Goal: Complete application form

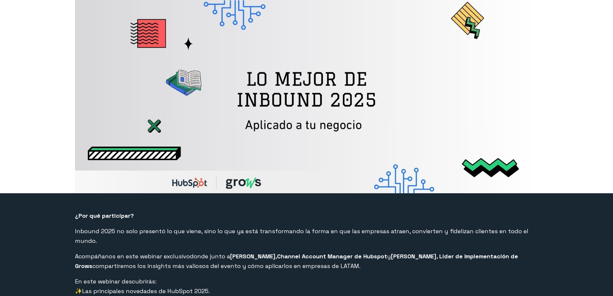
select select "CO"
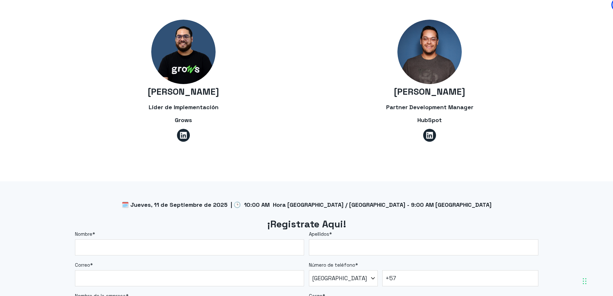
scroll to position [515, 0]
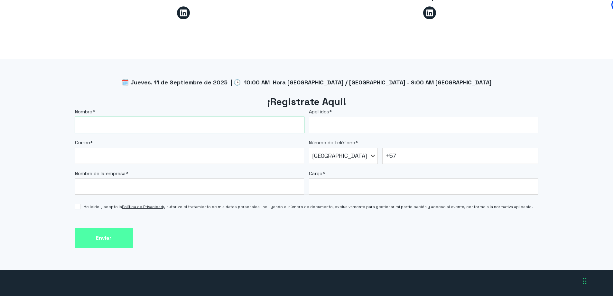
click at [140, 117] on input "Nombre *" at bounding box center [189, 125] width 229 height 16
type input "[PERSON_NAME]"
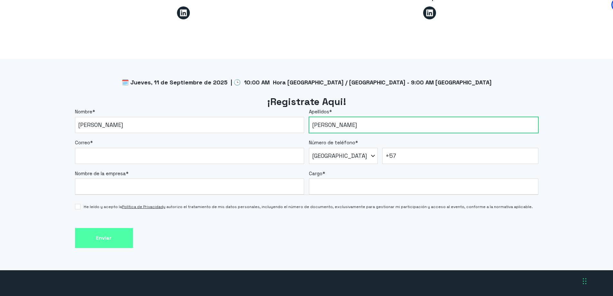
type input "[PERSON_NAME]"
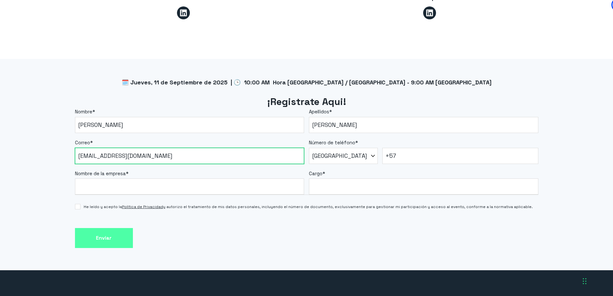
type input "ginnaverano@uamerica.edu.co"
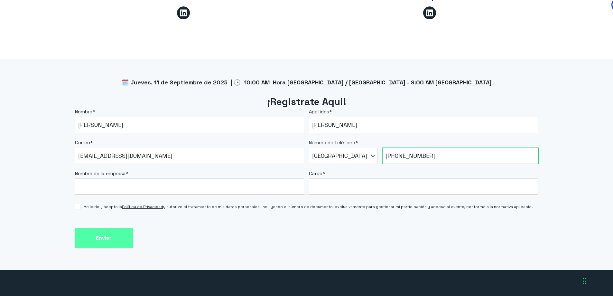
type input "+57 3113511706"
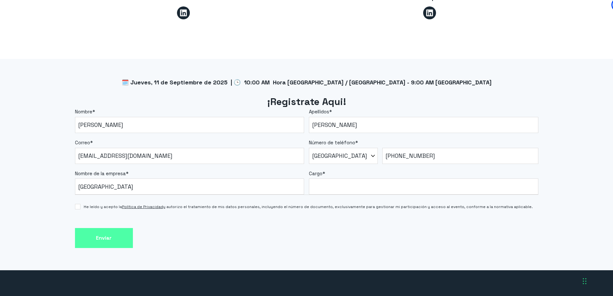
drag, startPoint x: 148, startPoint y: 197, endPoint x: 165, endPoint y: 227, distance: 34.4
click at [165, 228] on div "Enviar" at bounding box center [306, 238] width 463 height 20
drag, startPoint x: 134, startPoint y: 175, endPoint x: 151, endPoint y: 198, distance: 28.1
click at [167, 230] on div "Enviar" at bounding box center [306, 238] width 463 height 20
drag, startPoint x: 133, startPoint y: 179, endPoint x: 128, endPoint y: 186, distance: 8.3
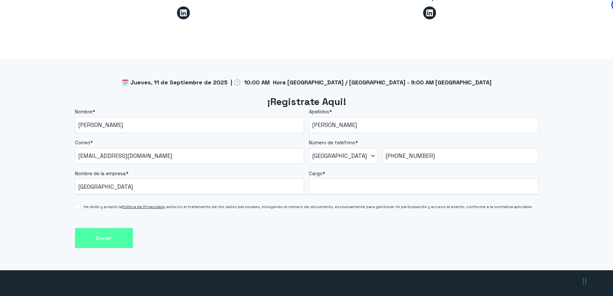
click at [128, 195] on div "He leído y acepto la Política de Privacidad y autorizo el tratamiento de mis da…" at bounding box center [306, 204] width 463 height 19
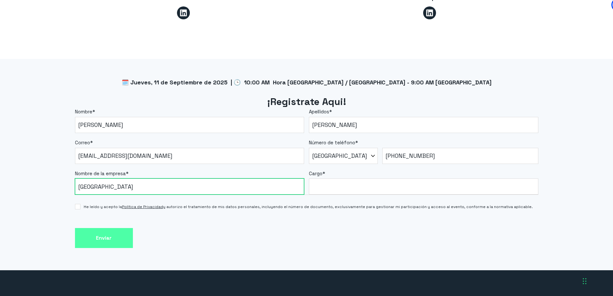
click at [126, 178] on input "Universidad de America" at bounding box center [189, 186] width 229 height 16
type input "Universidad de América"
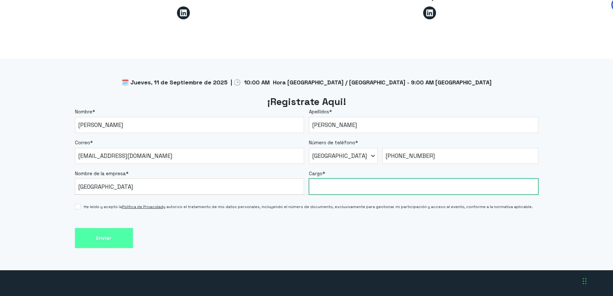
click at [338, 182] on input "Cargo *" at bounding box center [423, 186] width 229 height 16
type input "Coordinadora de Ventas"
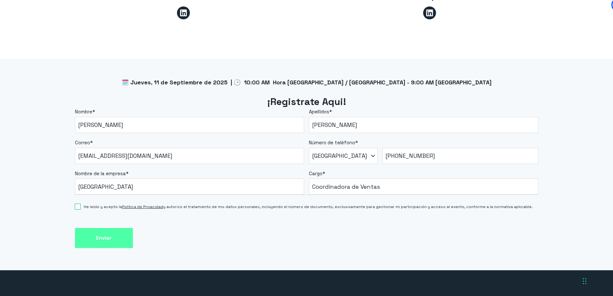
click at [79, 204] on input "He leído y acepto la Política de Privacidad y autorizo el tratamiento de mis da…" at bounding box center [77, 206] width 5 height 5
checkbox input "true"
click at [101, 228] on input "Enviar" at bounding box center [104, 238] width 58 height 20
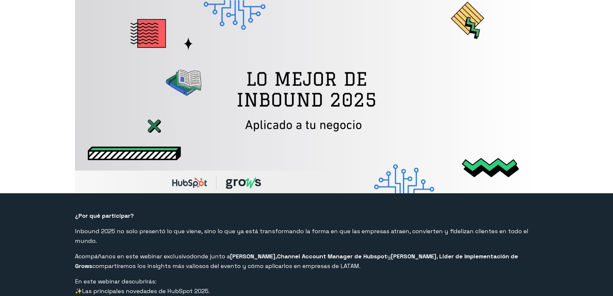
select select "CO"
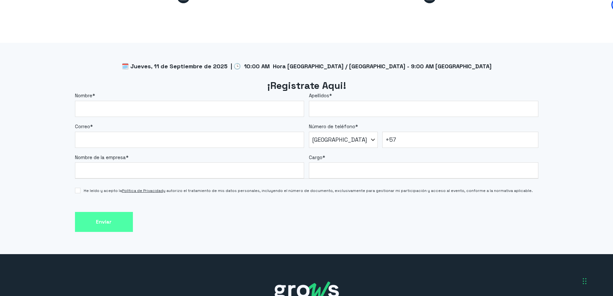
scroll to position [555, 0]
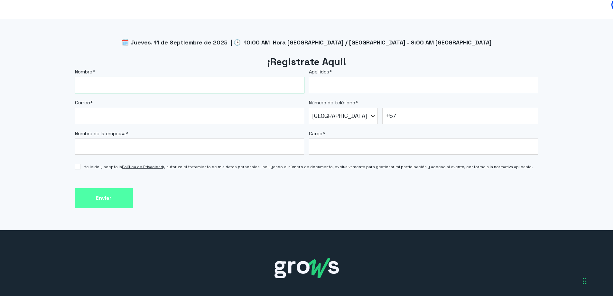
click at [103, 77] on input "Nombre *" at bounding box center [189, 85] width 229 height 16
type input "[PERSON_NAME]"
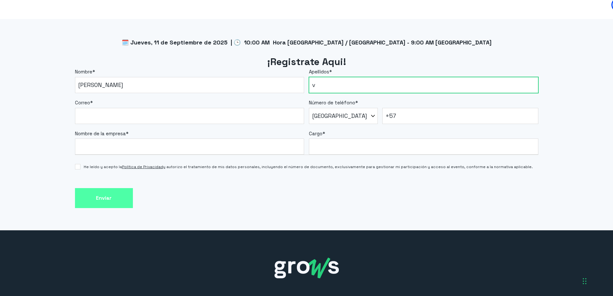
type input "[PERSON_NAME]"
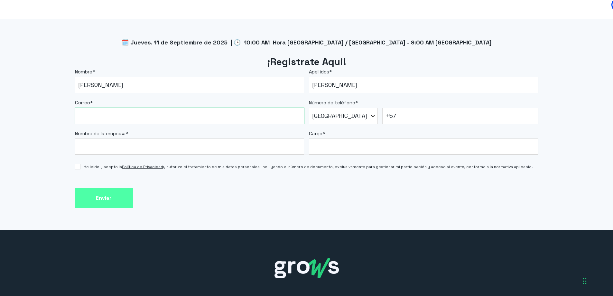
type input "ginnaverano@uamerica.edu.co"
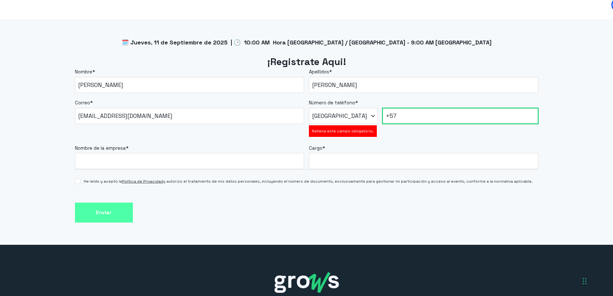
click at [417, 108] on input "+57" at bounding box center [460, 116] width 156 height 16
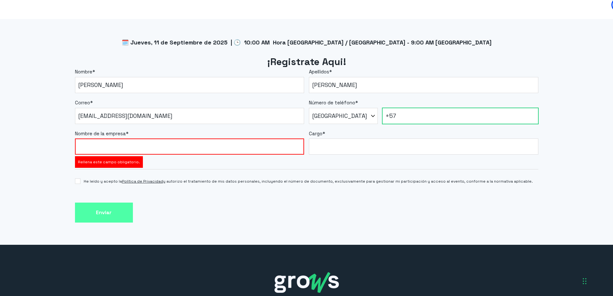
type input "+57 3113511706"
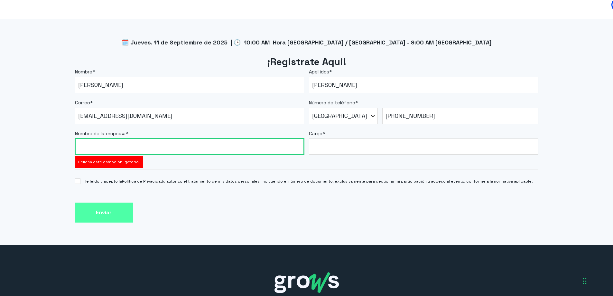
click at [206, 138] on input "Nombre de la empresa *" at bounding box center [189, 146] width 229 height 16
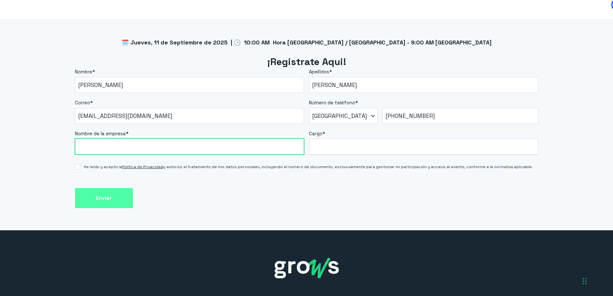
type input "Universidad de América"
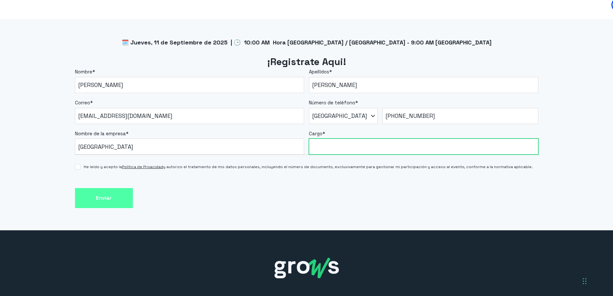
click at [342, 138] on input "Cargo *" at bounding box center [423, 146] width 229 height 16
type input "c"
type input "Coordinador de ventas"
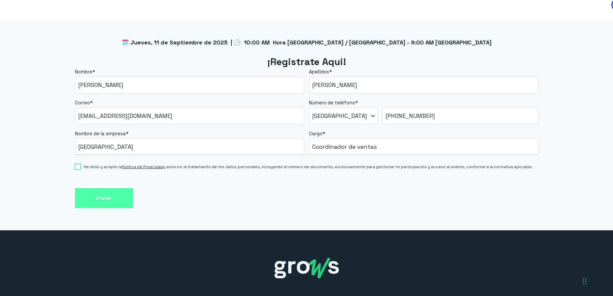
click at [79, 164] on input "He leído y acepto la Política de Privacidad y autorizo el tratamiento de mis da…" at bounding box center [77, 166] width 5 height 5
checkbox input "true"
click at [91, 188] on input "Enviar" at bounding box center [104, 198] width 58 height 20
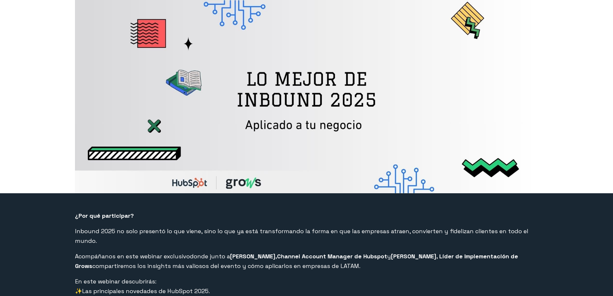
select select "CO"
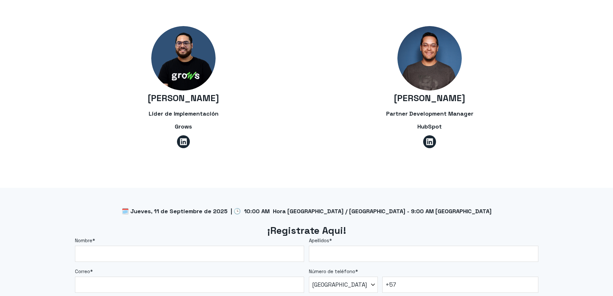
scroll to position [555, 0]
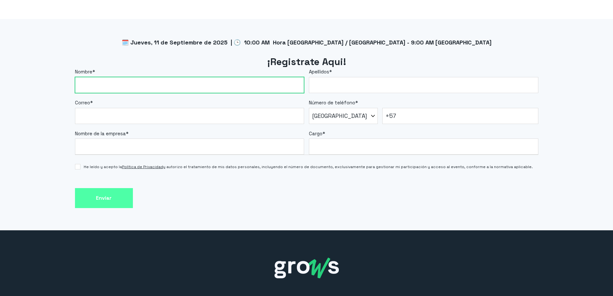
click at [103, 80] on input "Nombre *" at bounding box center [189, 85] width 229 height 16
type input "[PERSON_NAME]"
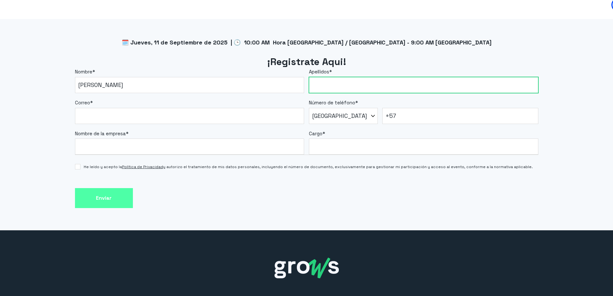
click at [376, 77] on input "Apellidos *" at bounding box center [423, 85] width 229 height 16
type input "[PERSON_NAME]"
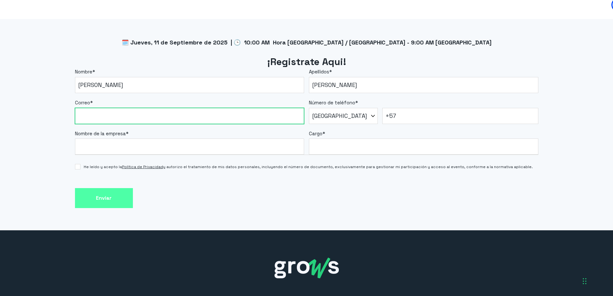
click at [132, 108] on input "Correo *" at bounding box center [189, 116] width 229 height 16
click at [93, 108] on input "ginnaverano@uamerica.edu.co" at bounding box center [189, 116] width 229 height 16
type input "[PERSON_NAME][EMAIL_ADDRESS][DOMAIN_NAME]"
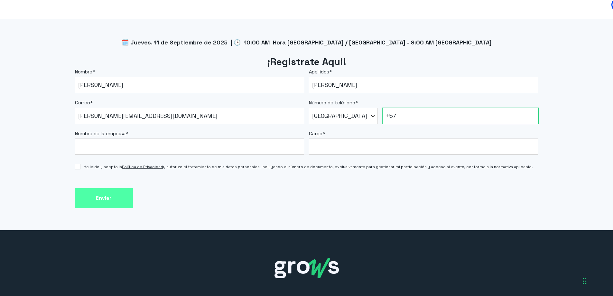
click at [433, 108] on input "+57" at bounding box center [460, 116] width 156 height 16
type input "+57 3113511706"
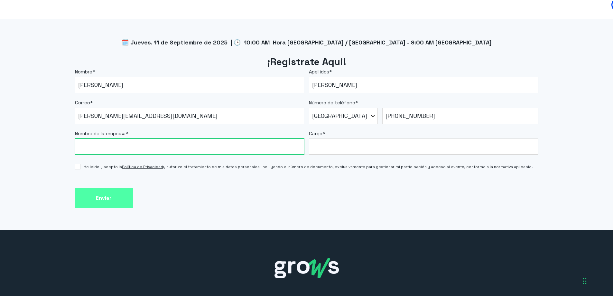
click at [158, 138] on input "Nombre de la empresa *" at bounding box center [189, 146] width 229 height 16
type input "Universidad de América"
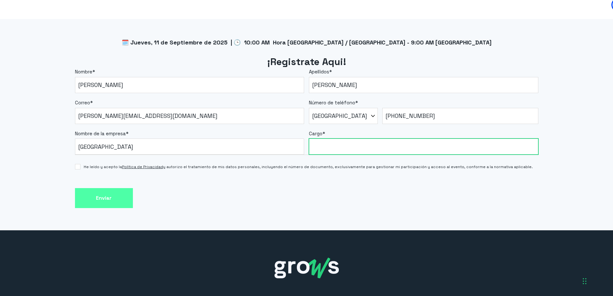
click at [379, 138] on input "Cargo *" at bounding box center [423, 146] width 229 height 16
type input "Coordinadora de Ventas"
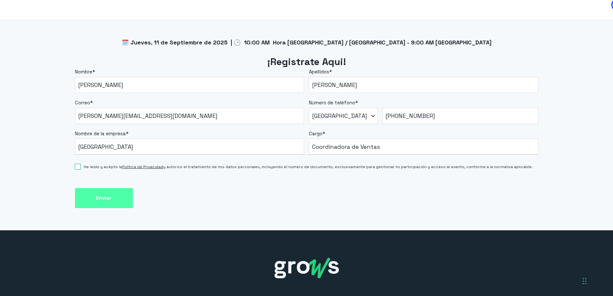
click at [77, 164] on input "He leído y acepto la Política de Privacidad y autorizo el tratamiento de mis da…" at bounding box center [77, 166] width 5 height 5
checkbox input "true"
click at [103, 188] on input "Enviar" at bounding box center [104, 198] width 58 height 20
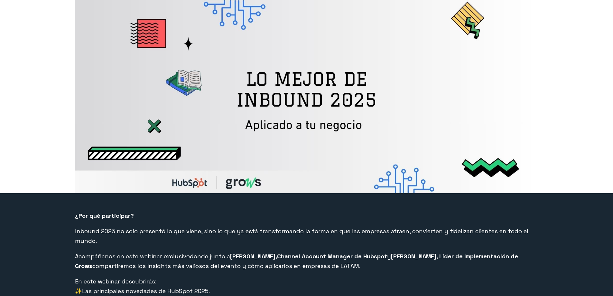
select select "CO"
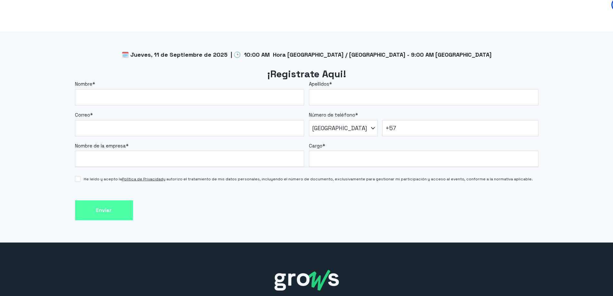
scroll to position [547, 0]
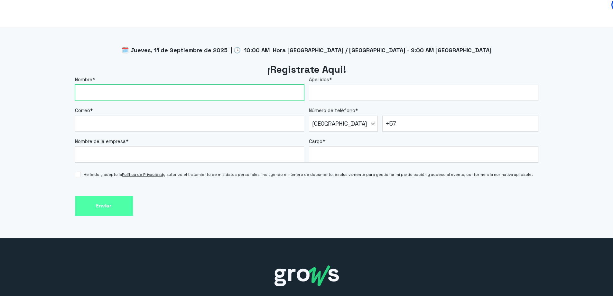
drag, startPoint x: 124, startPoint y: 85, endPoint x: 124, endPoint y: 90, distance: 5.5
click at [124, 85] on input "Nombre *" at bounding box center [189, 93] width 229 height 16
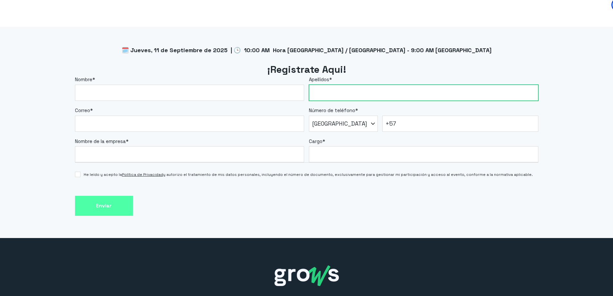
click at [340, 89] on input "Apellidos *" at bounding box center [423, 93] width 229 height 16
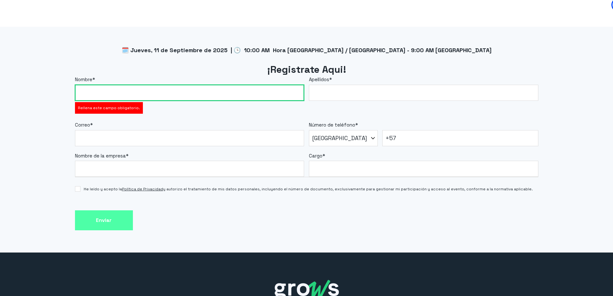
drag, startPoint x: 122, startPoint y: 76, endPoint x: 116, endPoint y: 89, distance: 14.3
click at [122, 85] on input "Nombre *" at bounding box center [189, 93] width 229 height 16
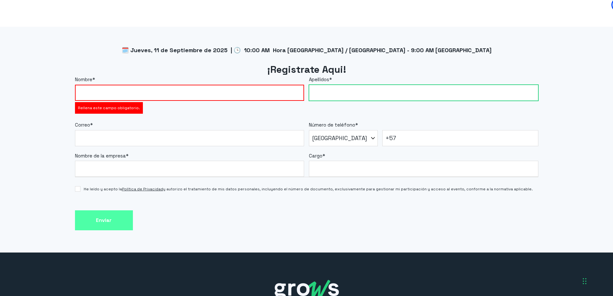
drag, startPoint x: 348, startPoint y: 85, endPoint x: 347, endPoint y: 89, distance: 4.2
click at [348, 85] on input "Apellidos *" at bounding box center [423, 93] width 229 height 16
type input "[PERSON_NAME]"
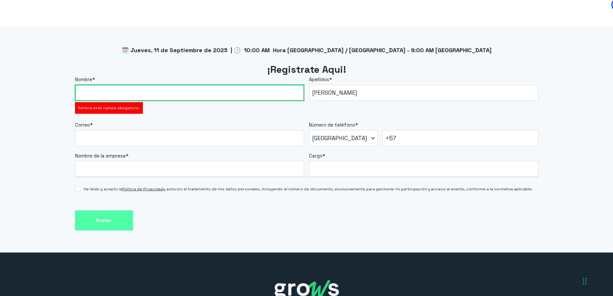
click at [125, 86] on input "Nombre *" at bounding box center [189, 93] width 229 height 16
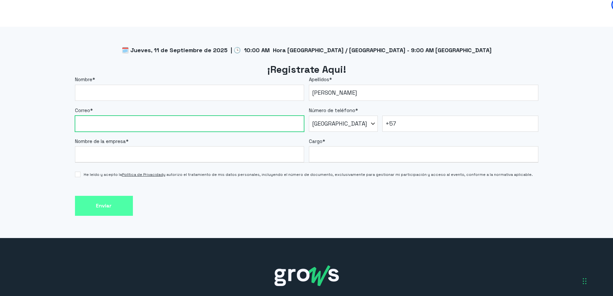
click at [105, 117] on div "Correo *" at bounding box center [189, 119] width 229 height 25
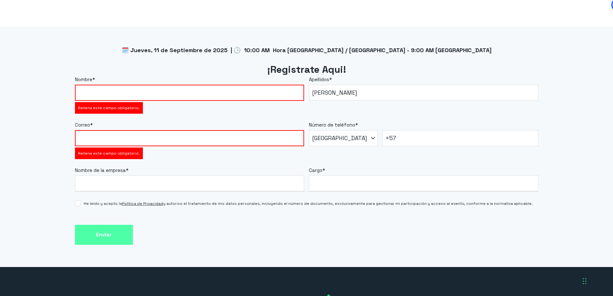
click at [129, 76] on label "Nombre *" at bounding box center [189, 79] width 229 height 7
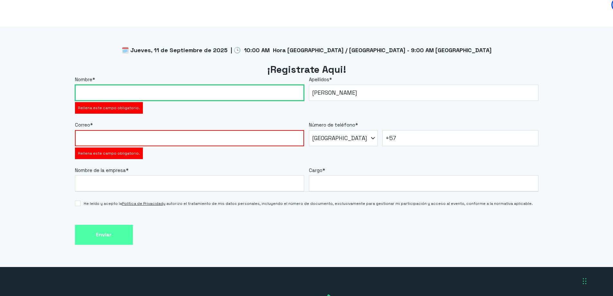
click at [129, 85] on input "Nombre *" at bounding box center [189, 93] width 229 height 16
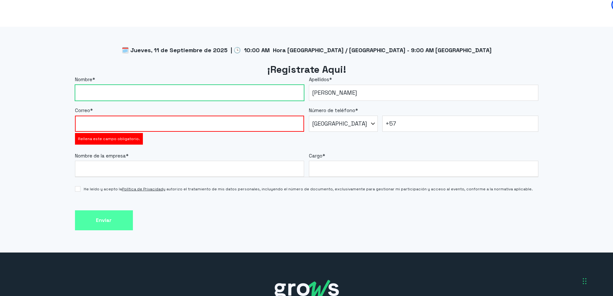
drag, startPoint x: 122, startPoint y: 83, endPoint x: 123, endPoint y: 90, distance: 7.1
click at [122, 85] on input "Nombre *" at bounding box center [189, 93] width 229 height 16
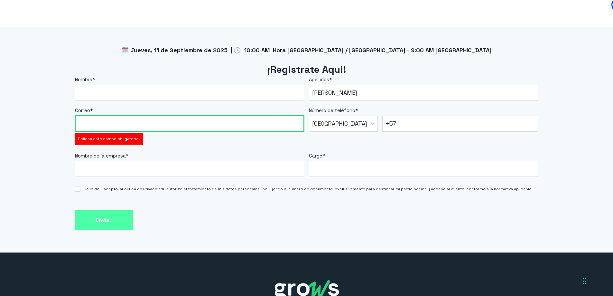
click at [100, 117] on div "Correo * Rellena este campo obligatorio." at bounding box center [189, 126] width 229 height 39
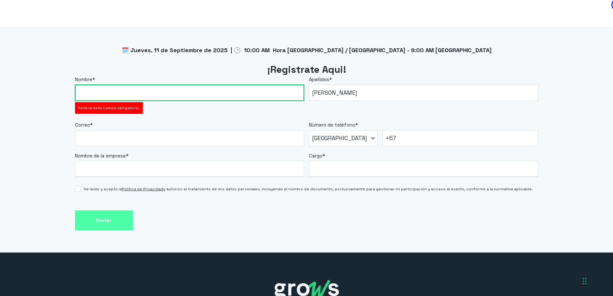
click at [108, 85] on input "Nombre *" at bounding box center [189, 93] width 229 height 16
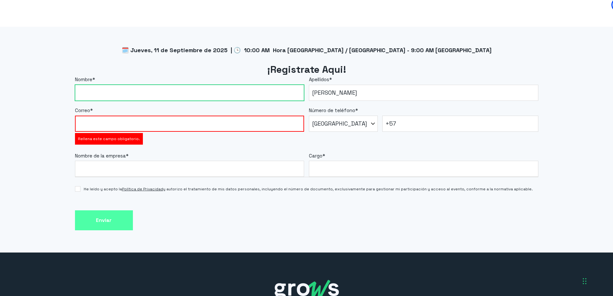
type input "[PERSON_NAME]"
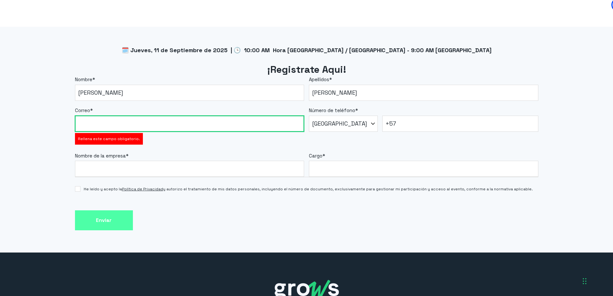
click at [86, 116] on input "Correo *" at bounding box center [189, 124] width 229 height 16
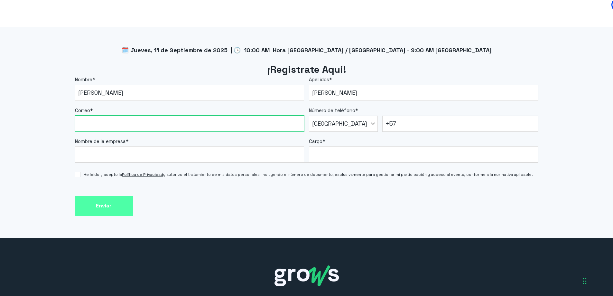
type input "[PERSON_NAME][EMAIL_ADDRESS][DOMAIN_NAME]"
